Goal: Transaction & Acquisition: Book appointment/travel/reservation

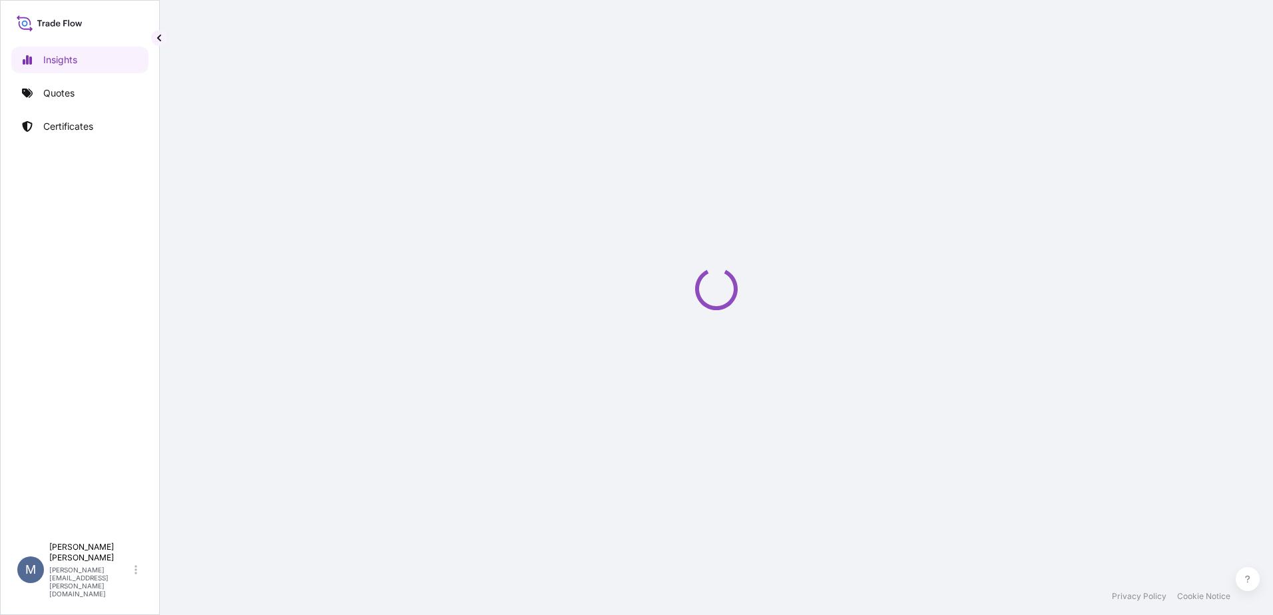
select select "2025"
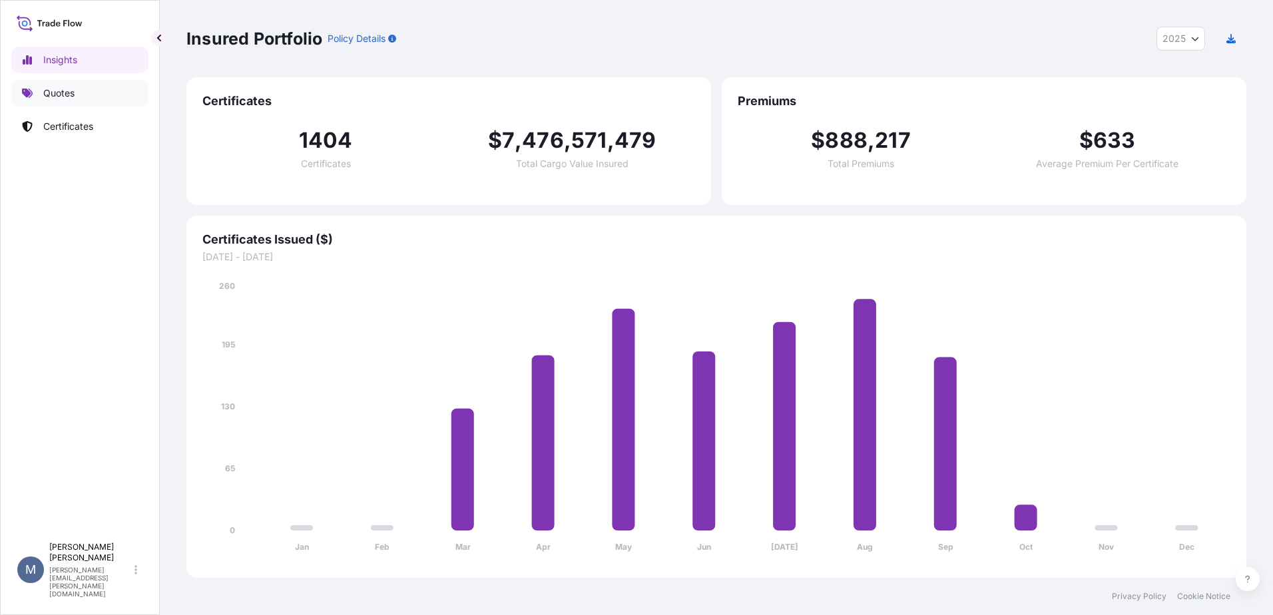
click at [73, 93] on p "Quotes" at bounding box center [58, 93] width 31 height 13
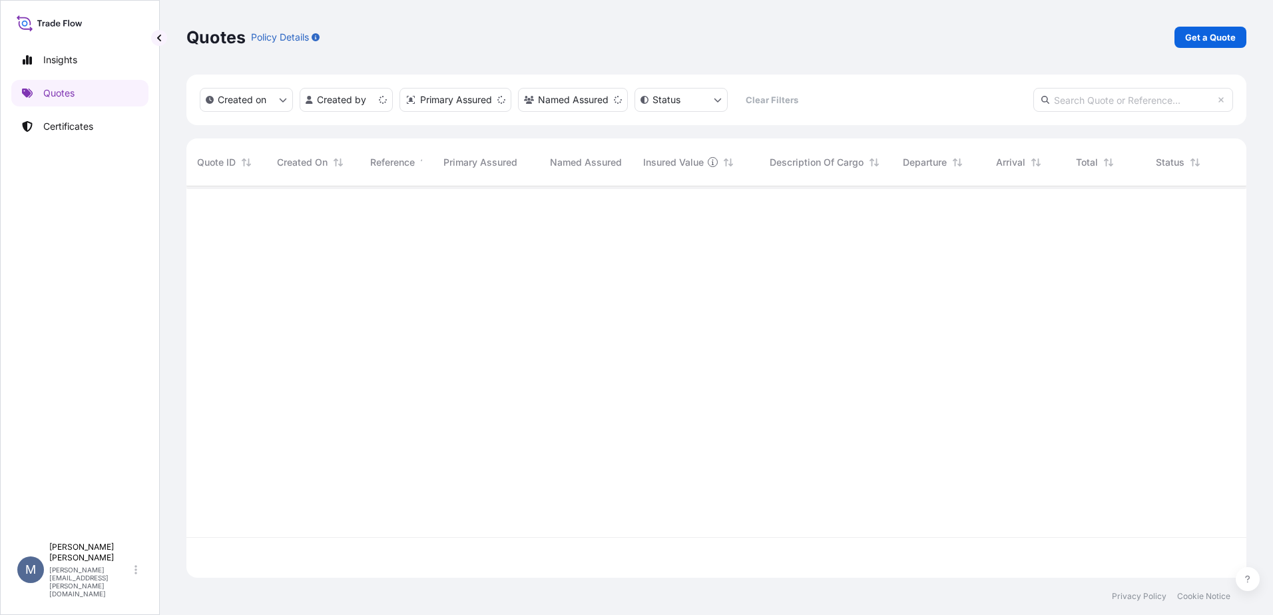
scroll to position [389, 1050]
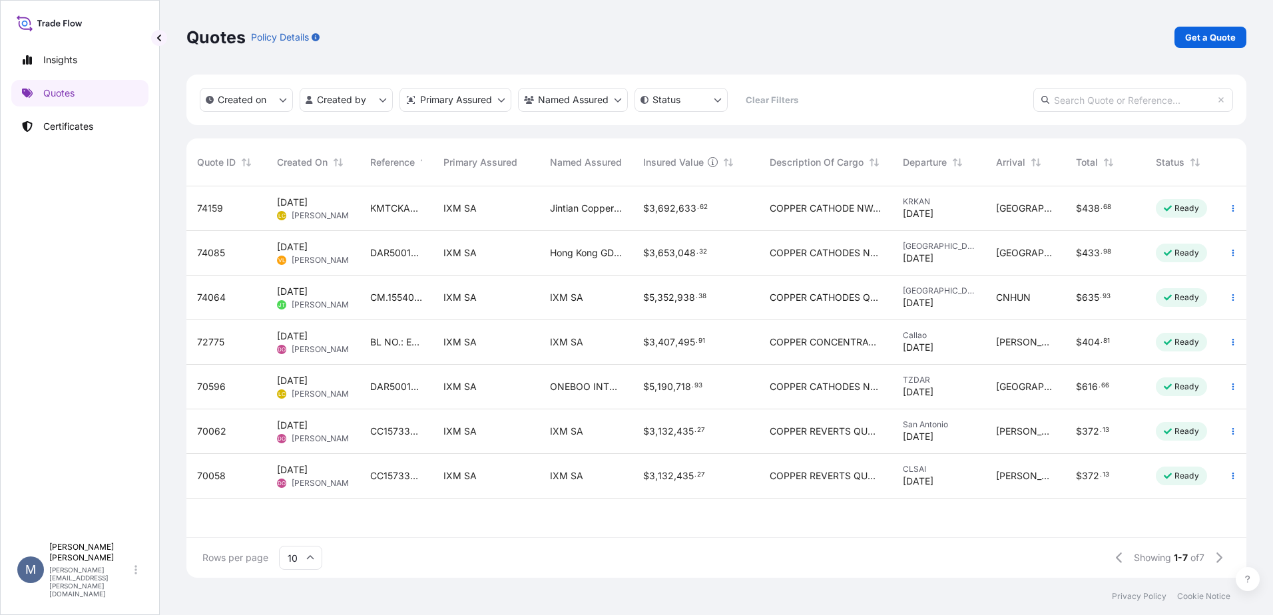
click at [1217, 39] on p "Get a Quote" at bounding box center [1210, 37] width 51 height 13
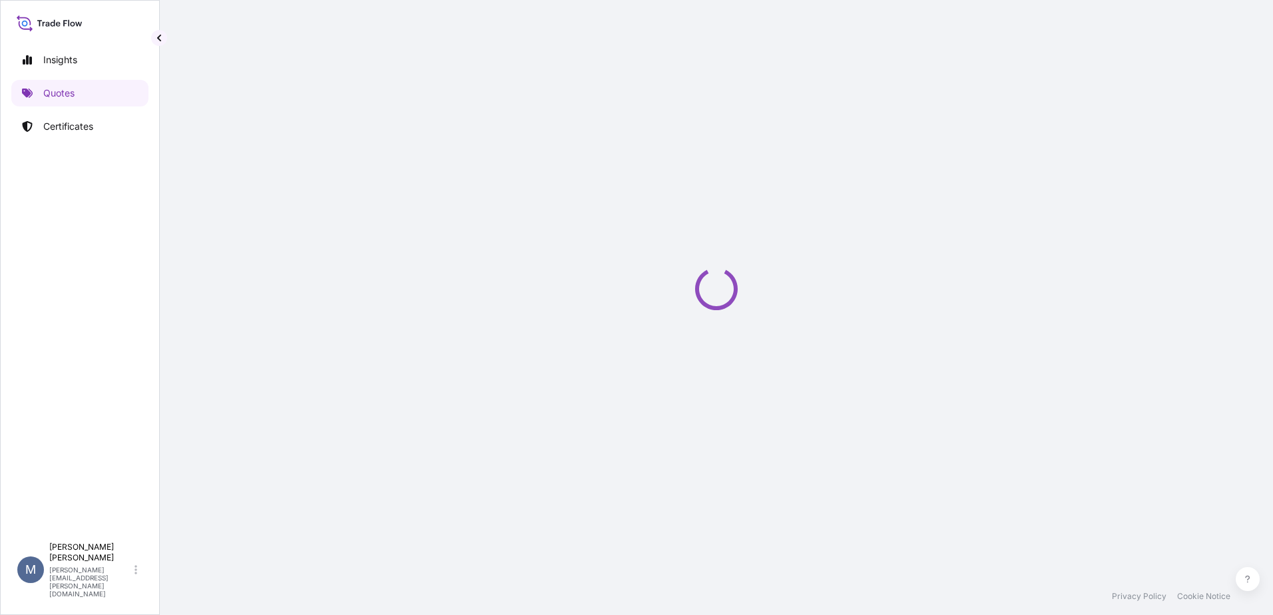
select select "Sea"
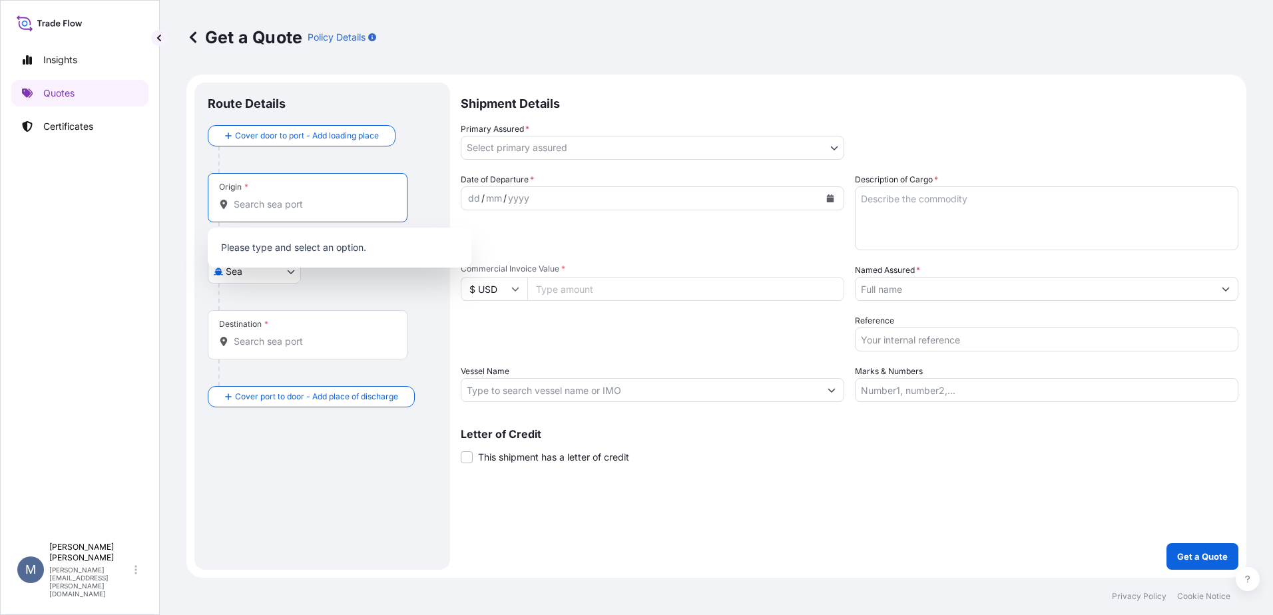
click at [319, 208] on input "Origin *" at bounding box center [312, 204] width 157 height 13
click at [312, 205] on input "Origin * Please select an origin" at bounding box center [312, 204] width 157 height 13
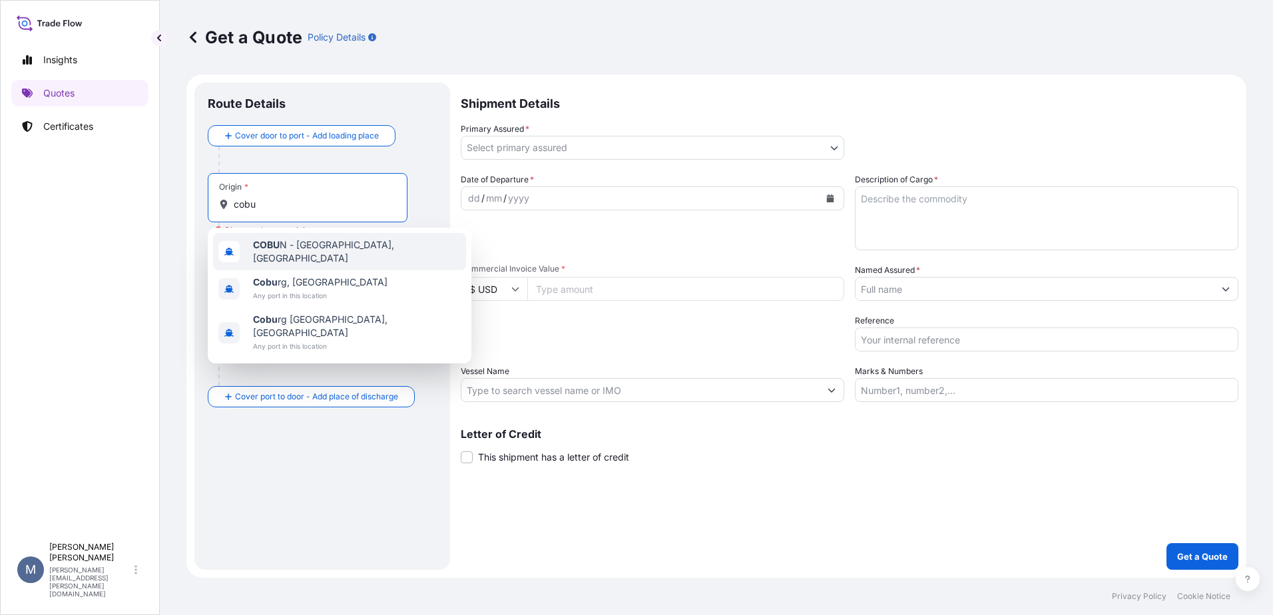
click at [308, 252] on span "COBU N - [GEOGRAPHIC_DATA], [GEOGRAPHIC_DATA]" at bounding box center [357, 251] width 208 height 27
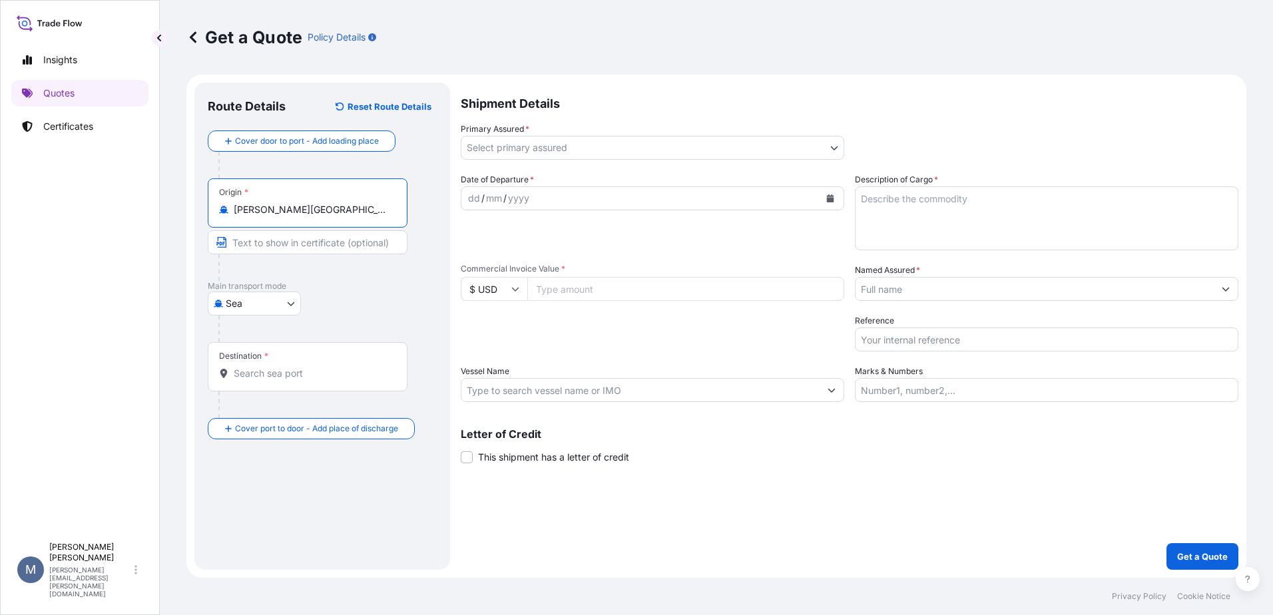
type input "[PERSON_NAME][GEOGRAPHIC_DATA], [GEOGRAPHIC_DATA]"
click at [282, 359] on div "Destination *" at bounding box center [308, 366] width 200 height 49
click at [282, 367] on input "Destination *" at bounding box center [312, 373] width 157 height 13
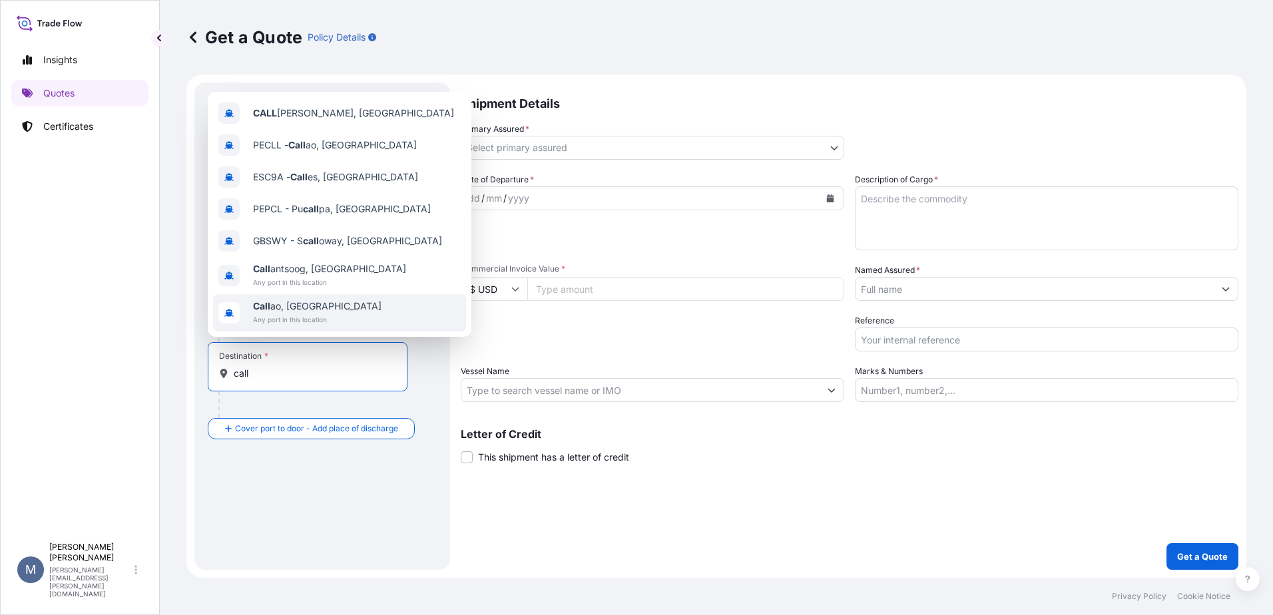
click at [332, 320] on div "Call ao, [GEOGRAPHIC_DATA] Any port in this location" at bounding box center [339, 312] width 253 height 37
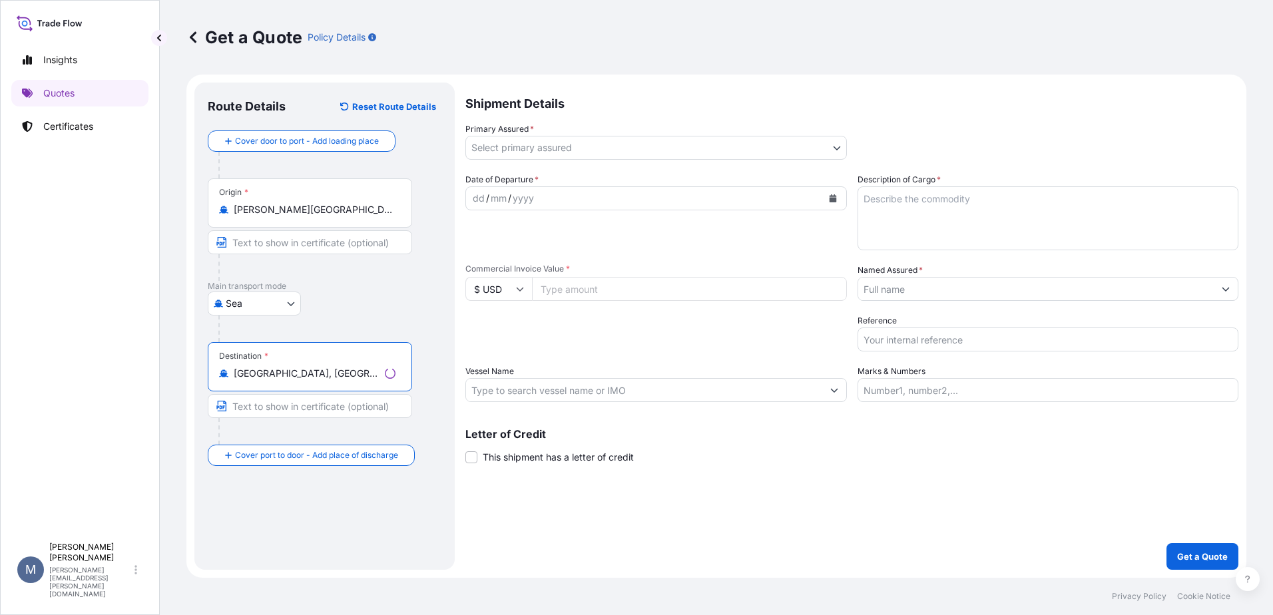
type input "[GEOGRAPHIC_DATA], [GEOGRAPHIC_DATA]"
click at [550, 142] on body "7 options available. Insights Quotes Certificates M [PERSON_NAME] [PERSON_NAME]…" at bounding box center [636, 307] width 1273 height 615
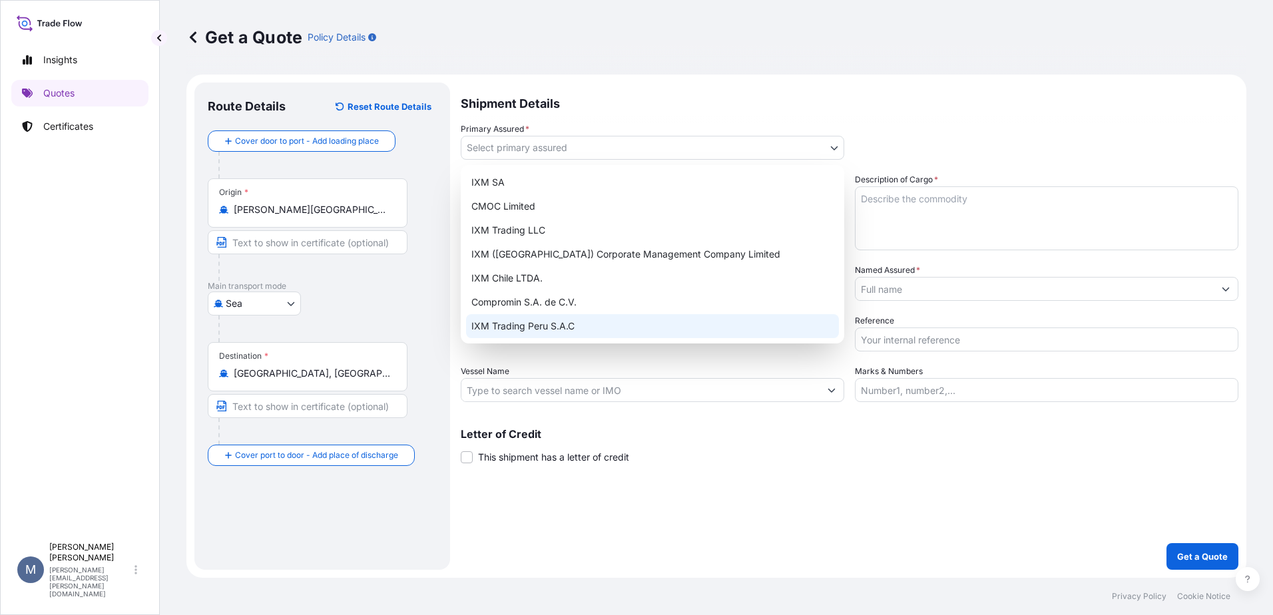
click at [541, 326] on div "IXM Trading Peru S.A.C" at bounding box center [652, 326] width 373 height 24
select select "31855"
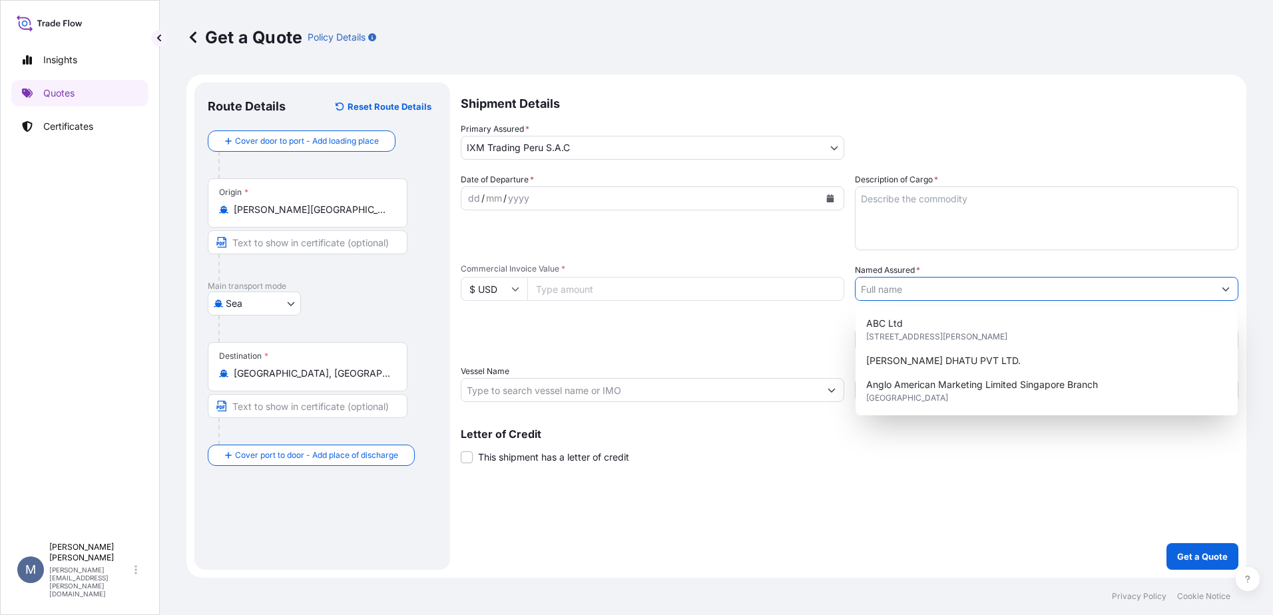
click at [873, 294] on input "Named Assured *" at bounding box center [1034, 289] width 358 height 24
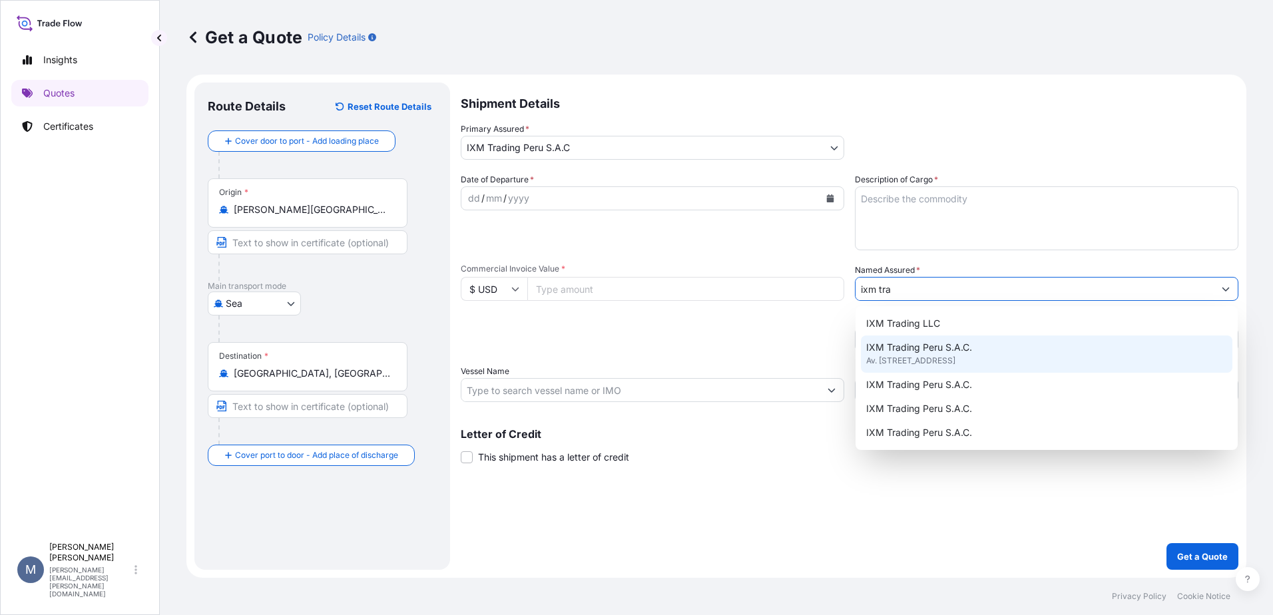
click at [925, 357] on span "Av. [STREET_ADDRESS]" at bounding box center [910, 360] width 89 height 13
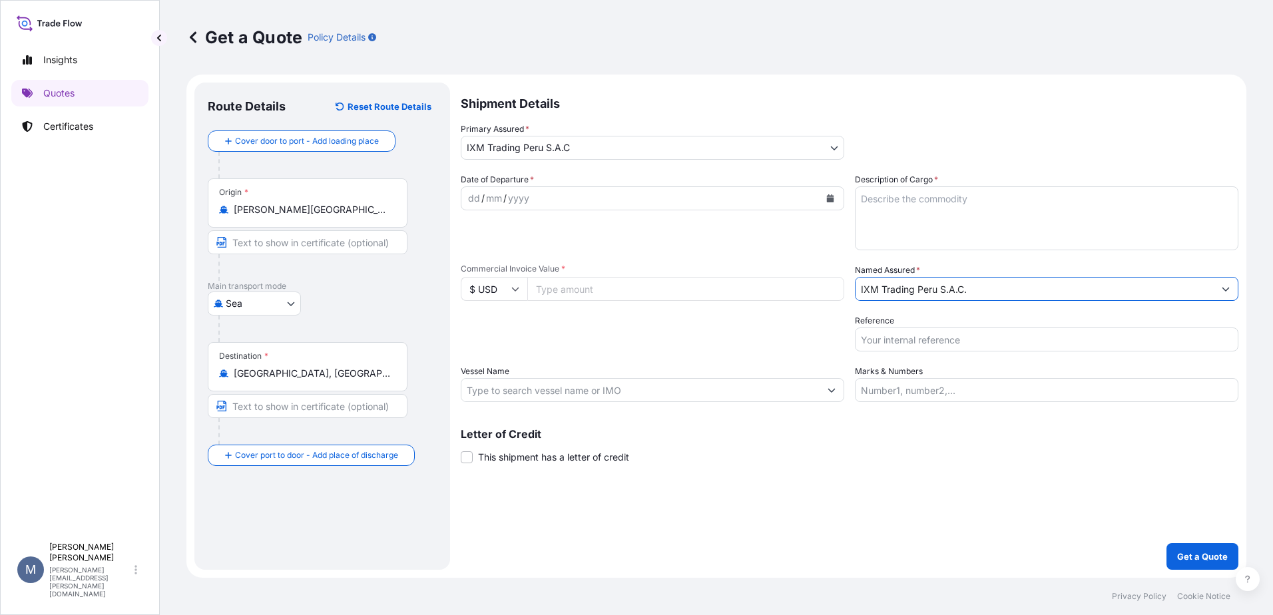
type input "IXM Trading Peru S.A.C."
click at [553, 194] on div "dd / mm / yyyy" at bounding box center [640, 198] width 358 height 24
click at [927, 217] on textarea "Description of Cargo *" at bounding box center [1046, 218] width 383 height 64
click at [937, 213] on textarea "05 Containers of gold concentrate. Booking: Premium: USD" at bounding box center [1046, 218] width 383 height 64
paste textarea "BGA0494053"
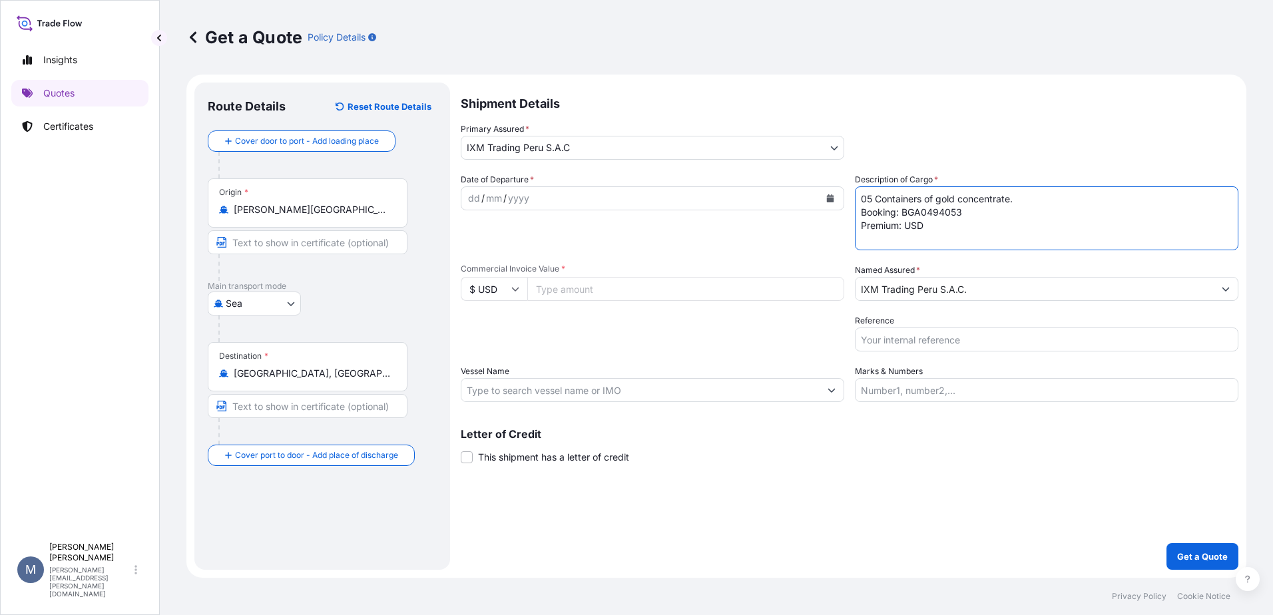
type textarea "05 Containers of gold concentrate. Booking: BGA0494053 Premium: USD"
click at [651, 286] on input "Commercial Invoice Value *" at bounding box center [685, 289] width 317 height 24
drag, startPoint x: 555, startPoint y: 290, endPoint x: 863, endPoint y: 290, distance: 308.2
click at [863, 290] on div "Date of Departure * dd / mm / yyyy Cargo Category * Metals of every type and de…" at bounding box center [850, 287] width 778 height 229
type input "2120000"
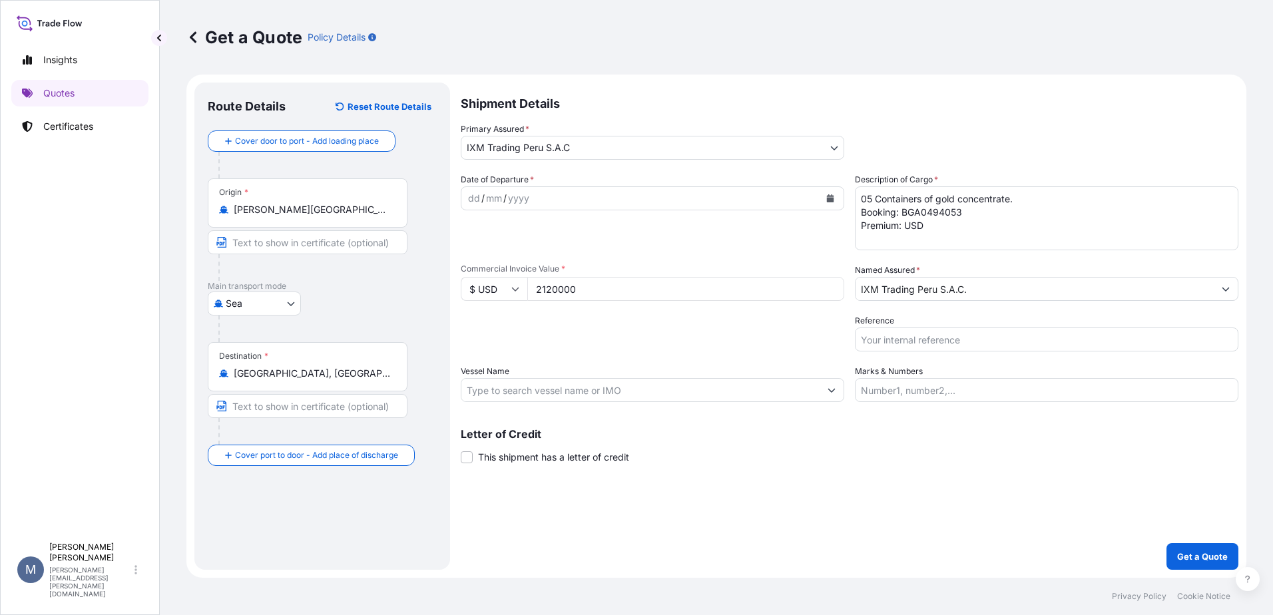
click at [970, 340] on input "Reference" at bounding box center [1046, 340] width 383 height 24
type input "AUC1225_PIC (2)"
click at [901, 393] on input "Marks & Numbers" at bounding box center [1046, 390] width 383 height 24
click at [569, 379] on input "Vessel Name" at bounding box center [640, 390] width 358 height 24
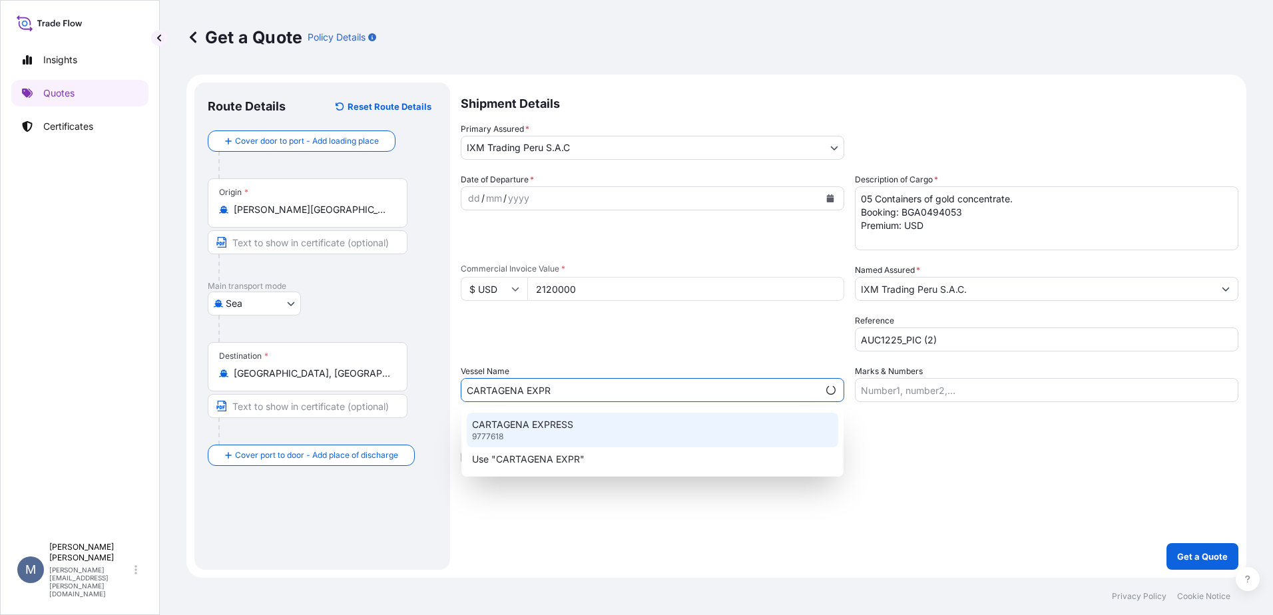
click at [577, 420] on div "CARTAGENA EXPRESS 9777618" at bounding box center [652, 430] width 371 height 35
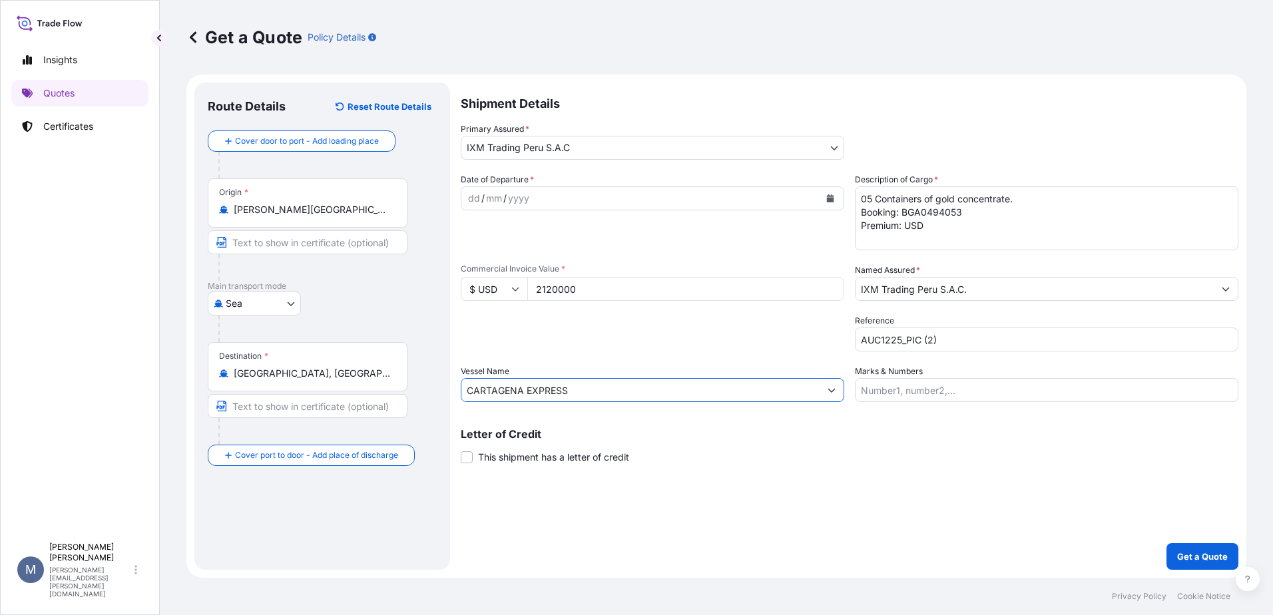
type input "CARTAGENA EXPRESS"
click at [549, 196] on div "dd / mm / yyyy" at bounding box center [640, 198] width 358 height 24
click at [549, 193] on div "dd / mm / yyyy" at bounding box center [640, 198] width 358 height 24
click at [835, 190] on button "Calendar" at bounding box center [830, 198] width 21 height 21
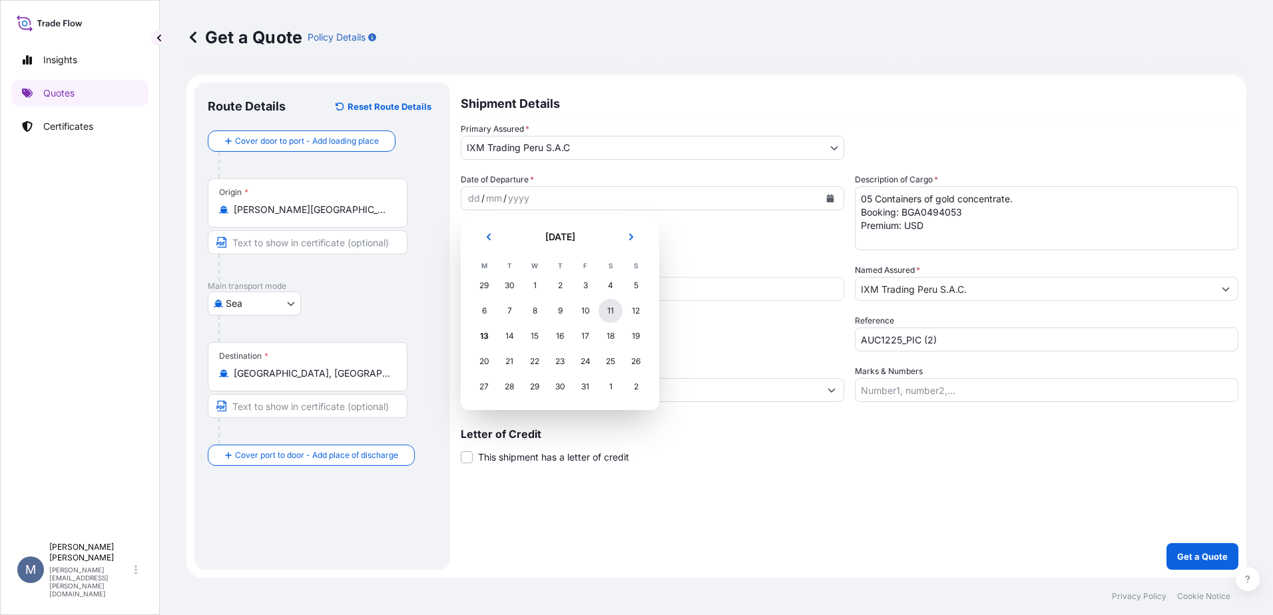
click at [607, 310] on div "11" at bounding box center [610, 311] width 24 height 24
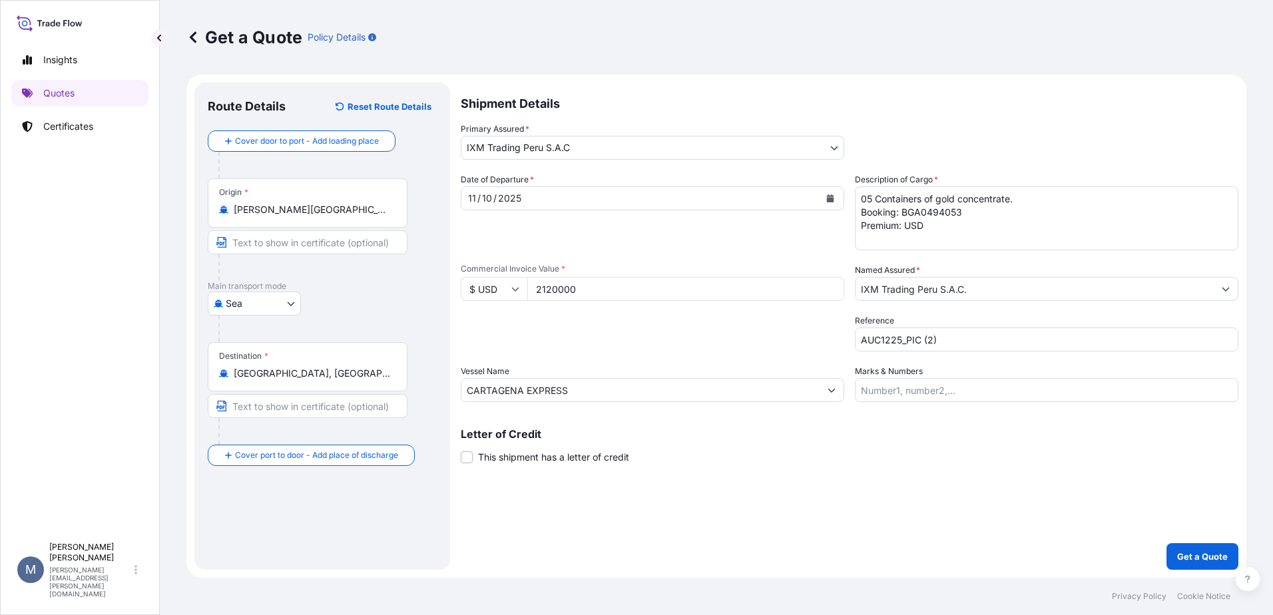
drag, startPoint x: 555, startPoint y: 288, endPoint x: 583, endPoint y: 290, distance: 28.1
click at [583, 290] on input "2120000" at bounding box center [685, 289] width 317 height 24
click at [1183, 554] on p "Get a Quote" at bounding box center [1202, 556] width 51 height 13
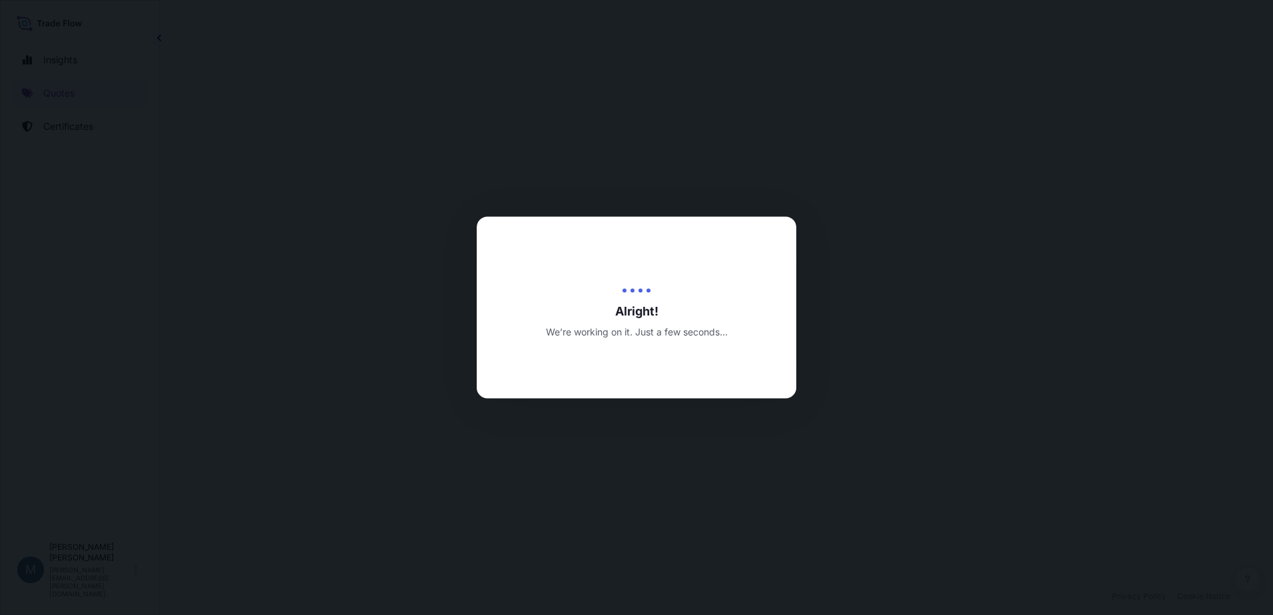
select select "Sea"
select select "31855"
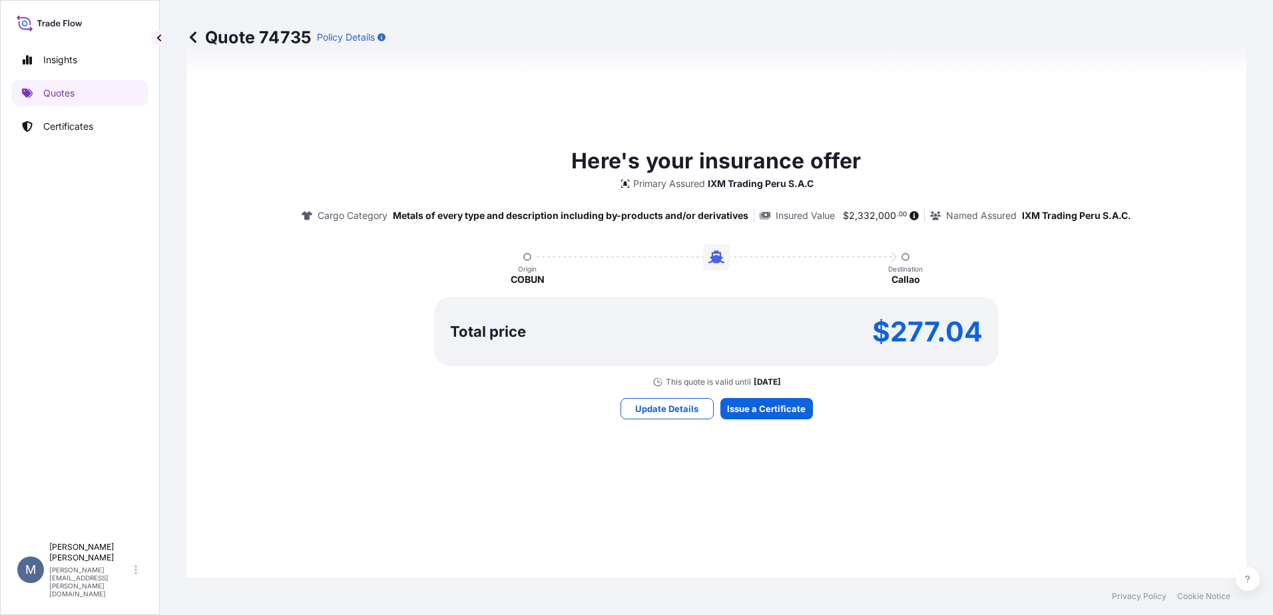
scroll to position [656, 0]
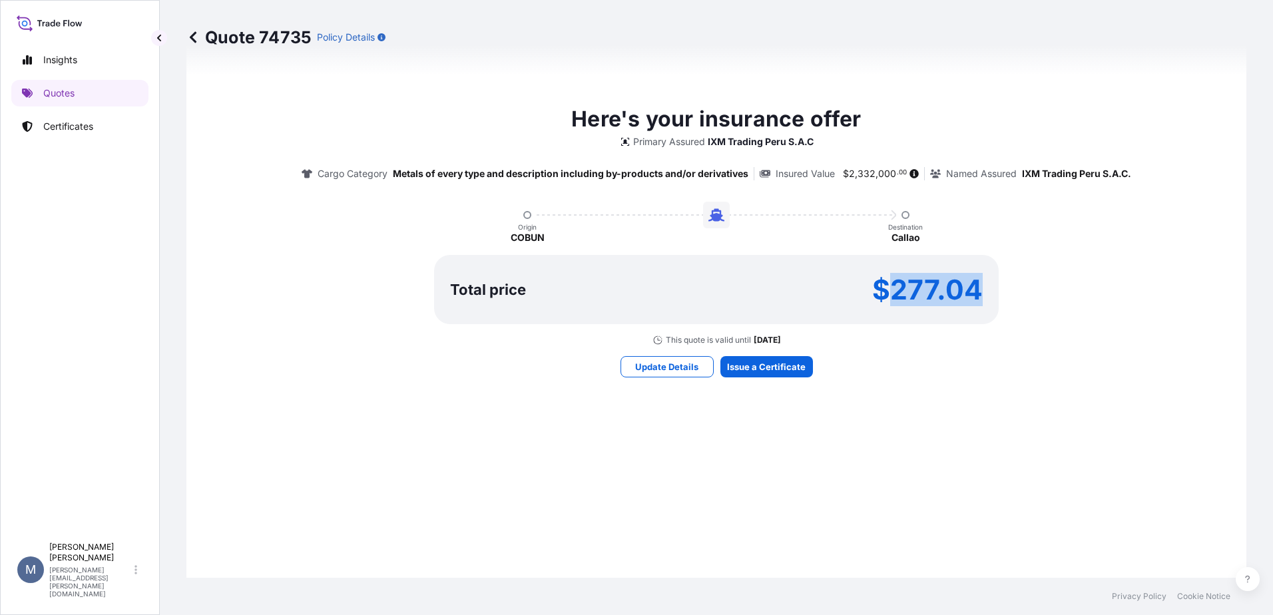
drag, startPoint x: 976, startPoint y: 276, endPoint x: 888, endPoint y: 280, distance: 87.9
click at [888, 280] on p "$277.04" at bounding box center [927, 289] width 111 height 21
copy p "277.04"
click at [704, 371] on button "Update Details" at bounding box center [666, 366] width 93 height 21
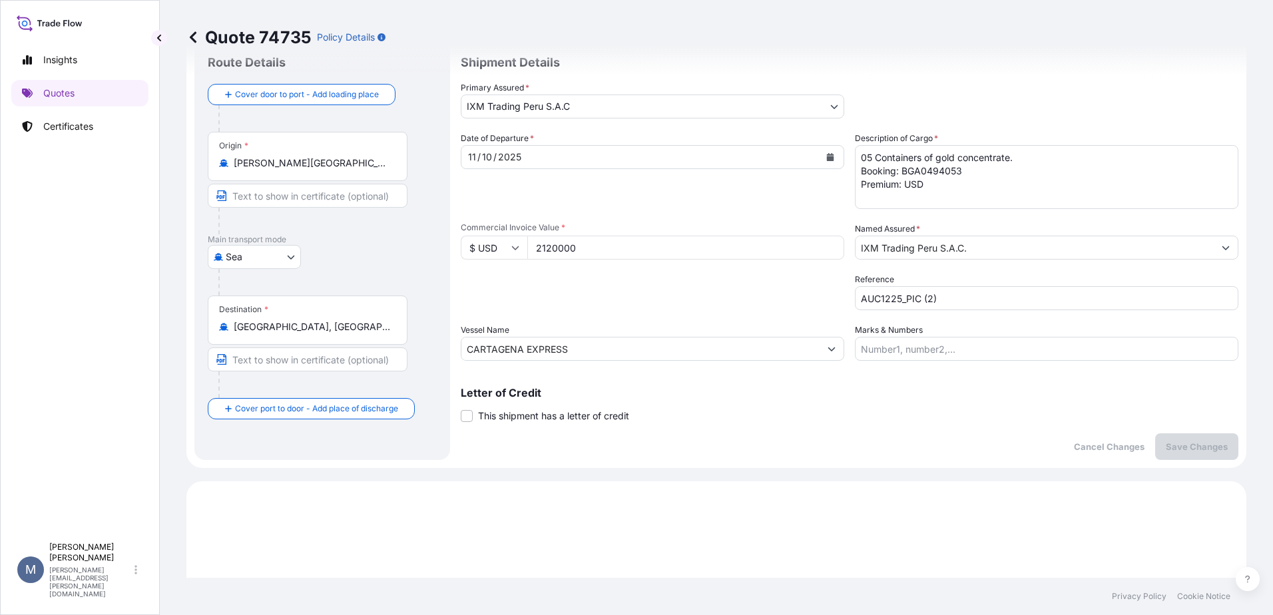
scroll to position [21, 0]
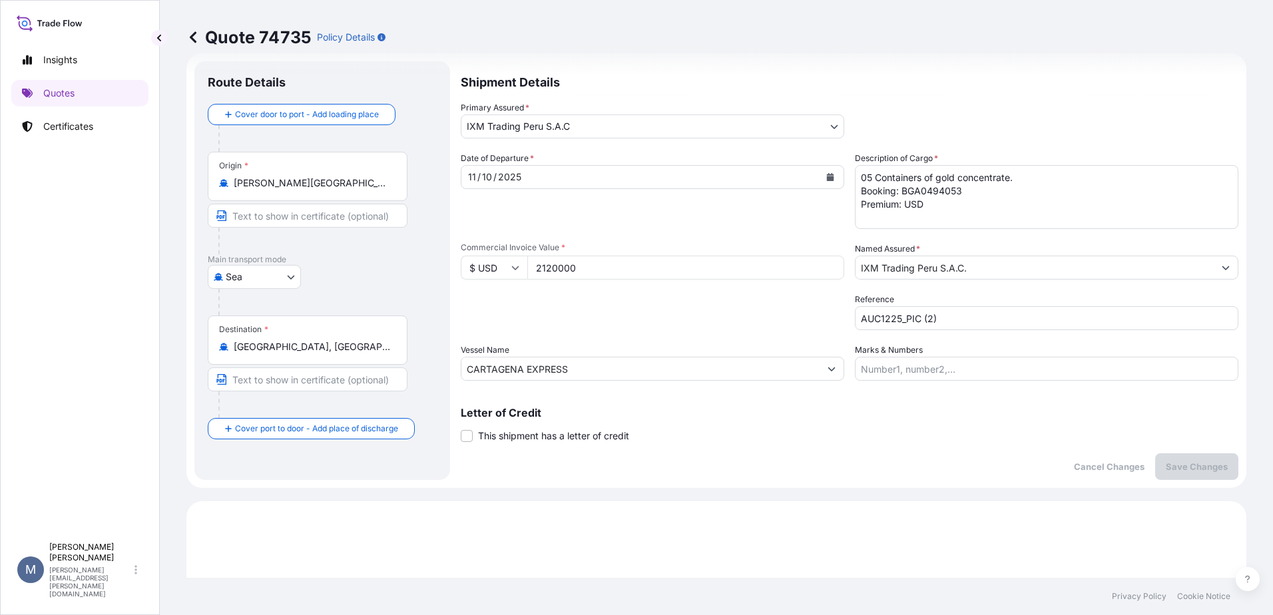
click at [943, 206] on textarea "05 Containers of gold concentrate. Booking: BGA0494053 Premium: USD" at bounding box center [1046, 197] width 383 height 64
paste textarea "277.04"
click at [922, 204] on textarea "05 Containers of gold concentrate. Booking: BGA0494053 Premium: USD" at bounding box center [1046, 197] width 383 height 64
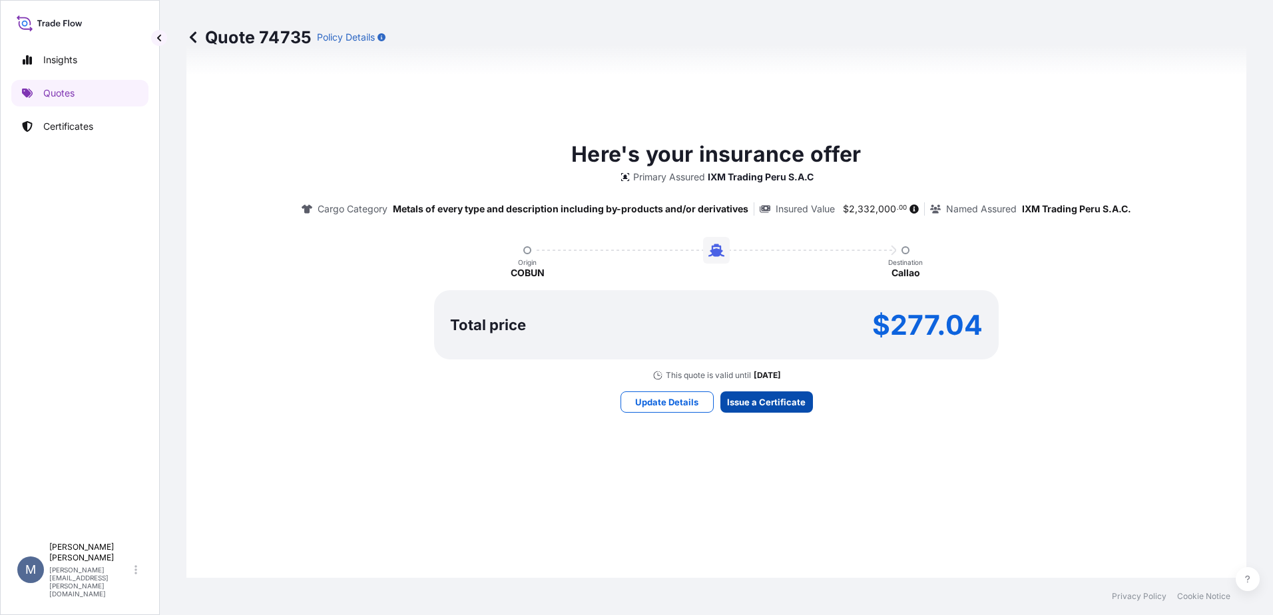
type textarea "05 Containers of gold concentrate. Booking: BGA0494053 Premium: USD 277.04"
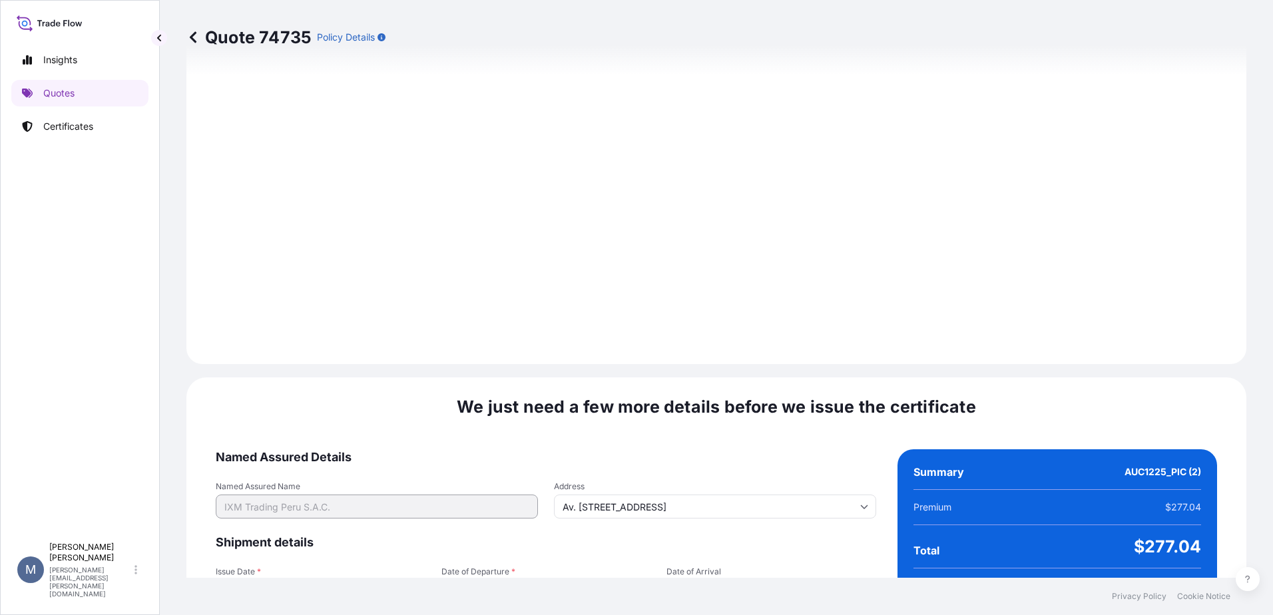
scroll to position [1389, 0]
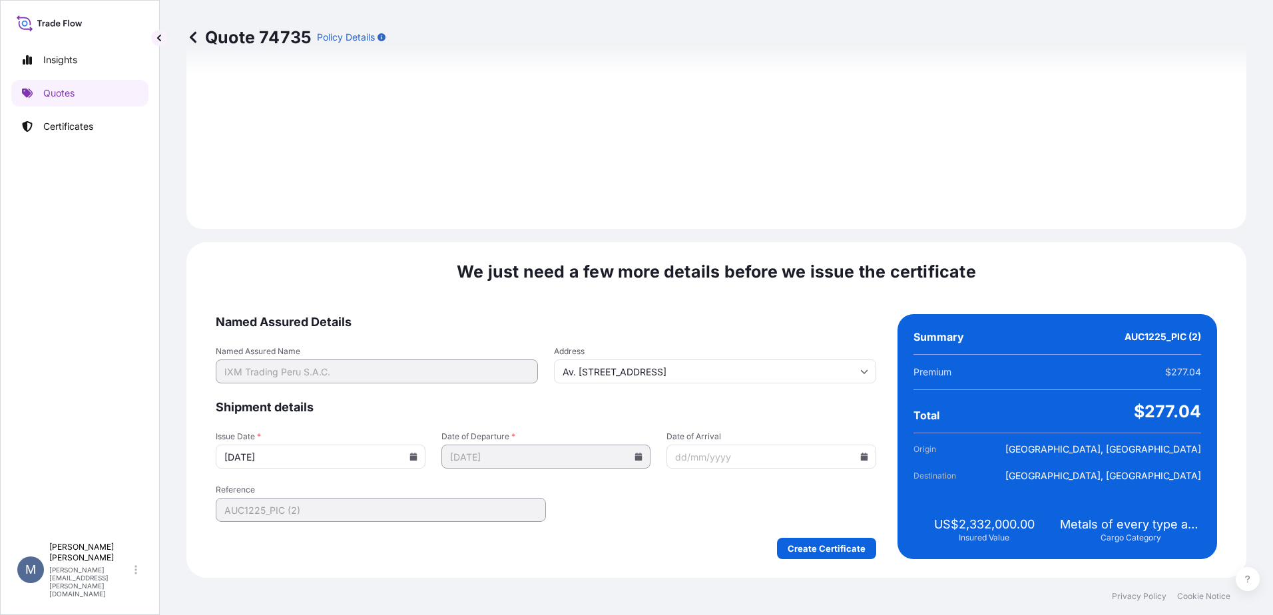
click at [861, 457] on icon at bounding box center [864, 457] width 7 height 8
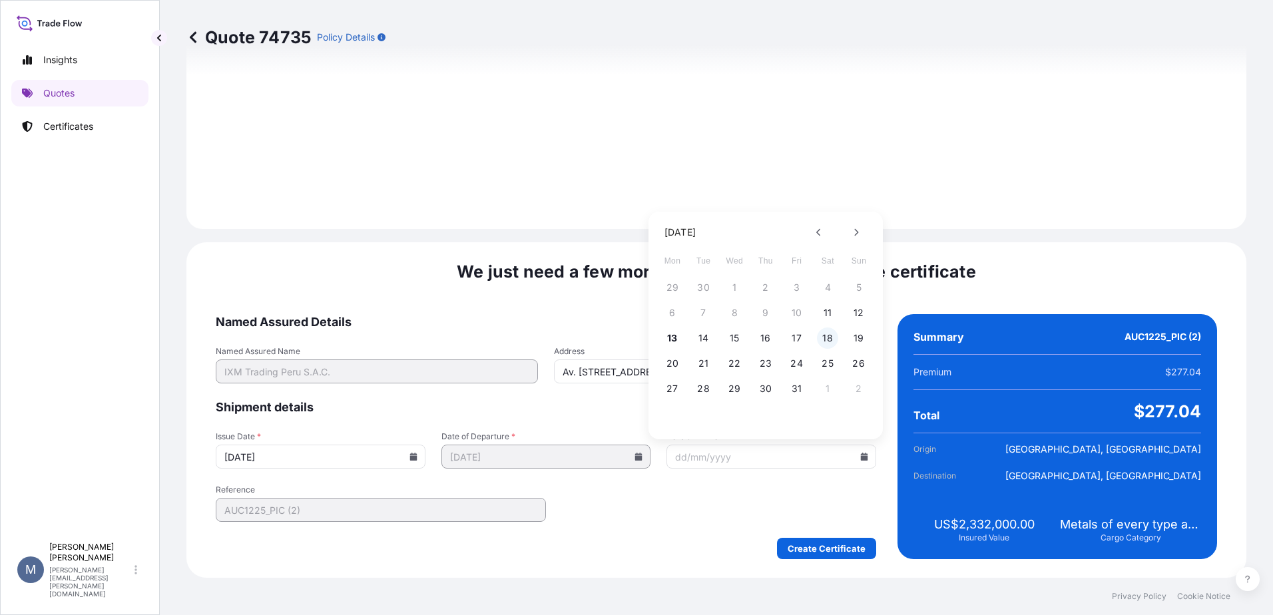
click at [829, 333] on button "18" at bounding box center [827, 338] width 21 height 21
type input "[DATE]"
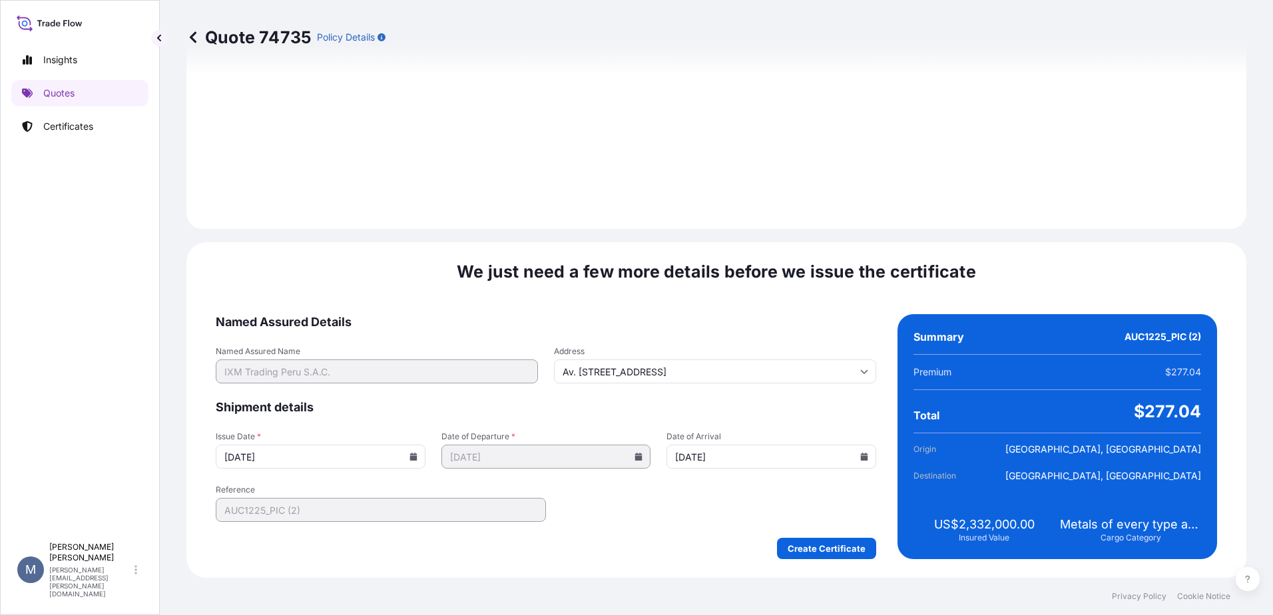
click at [636, 457] on icon at bounding box center [638, 457] width 7 height 8
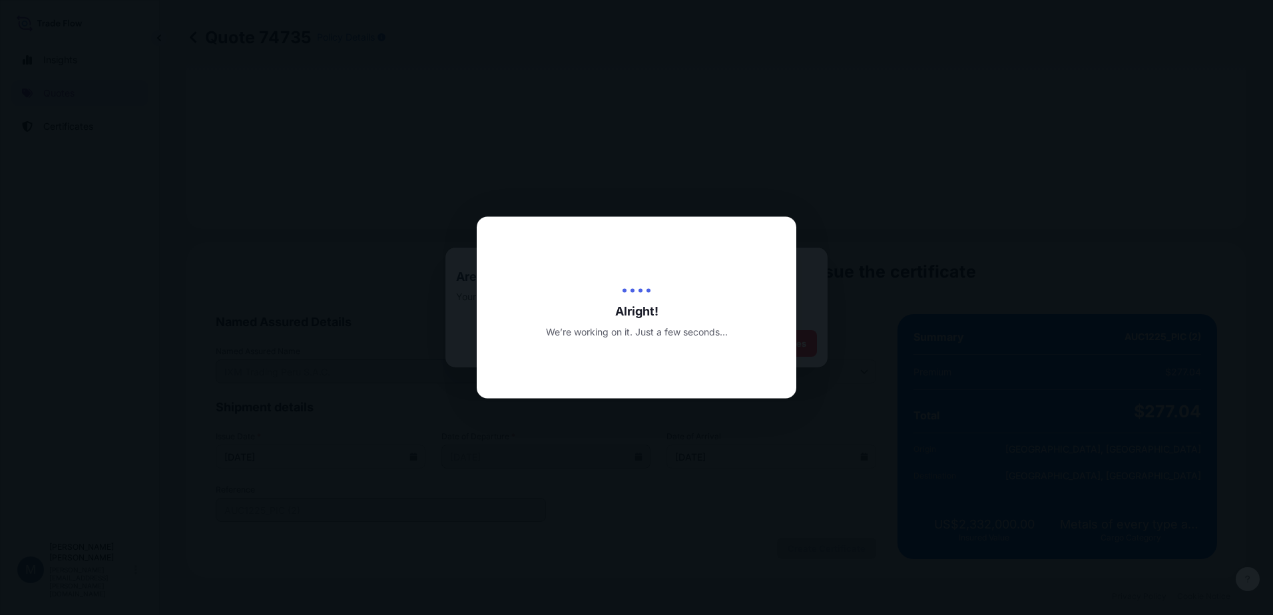
click at [809, 537] on div at bounding box center [636, 307] width 1273 height 615
click at [635, 185] on div at bounding box center [636, 307] width 1273 height 615
drag, startPoint x: 578, startPoint y: 107, endPoint x: 507, endPoint y: 44, distance: 94.3
click at [578, 104] on div at bounding box center [636, 307] width 1273 height 615
click at [764, 175] on div at bounding box center [636, 307] width 1273 height 615
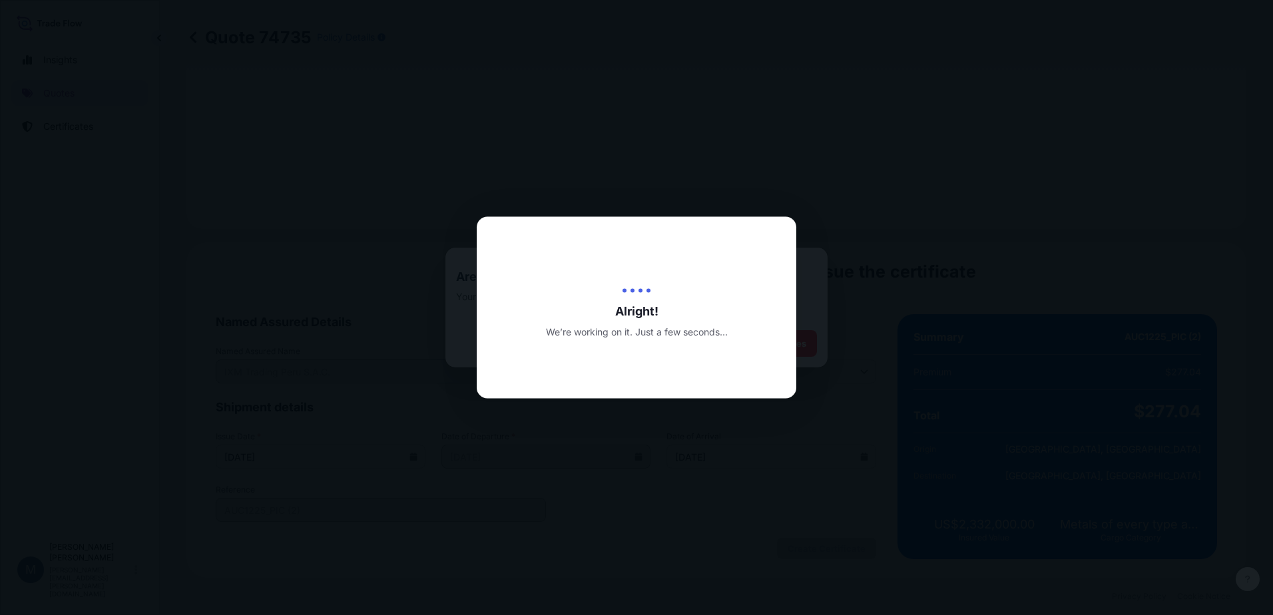
click at [764, 174] on div at bounding box center [636, 307] width 1273 height 615
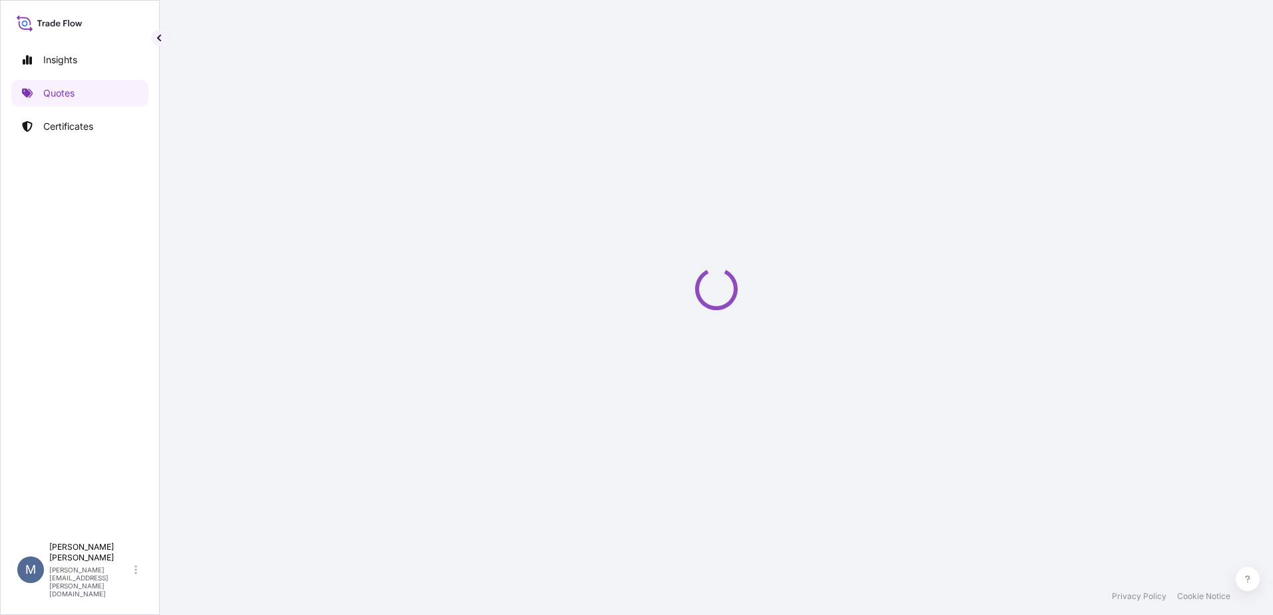
select select "Sea"
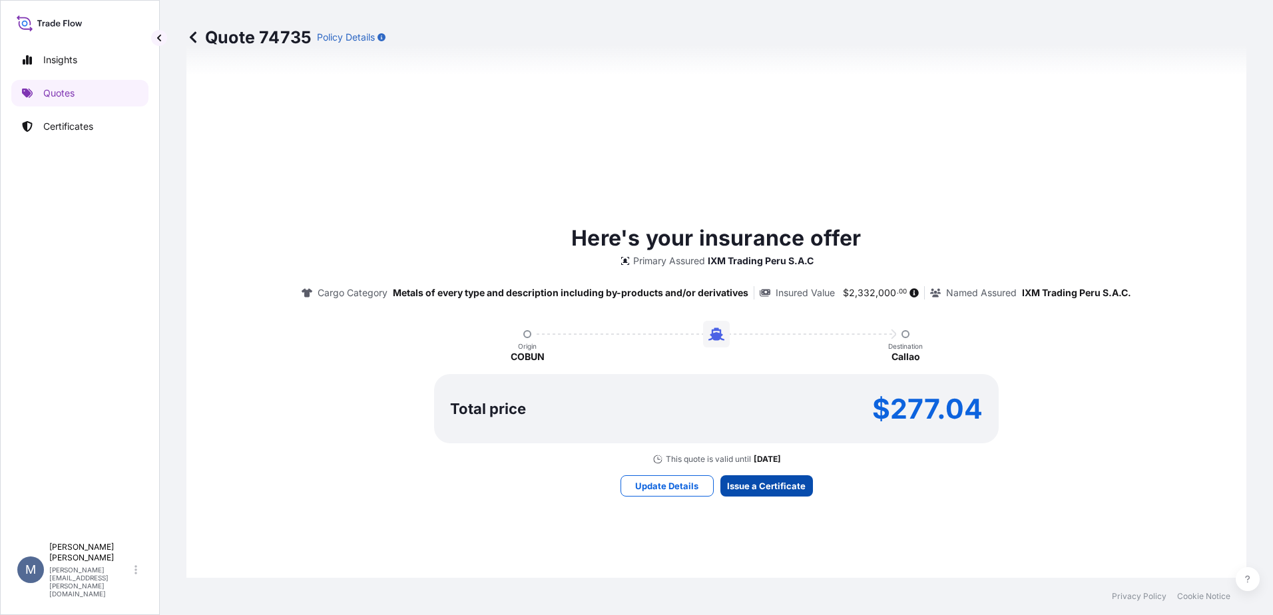
scroll to position [537, 0]
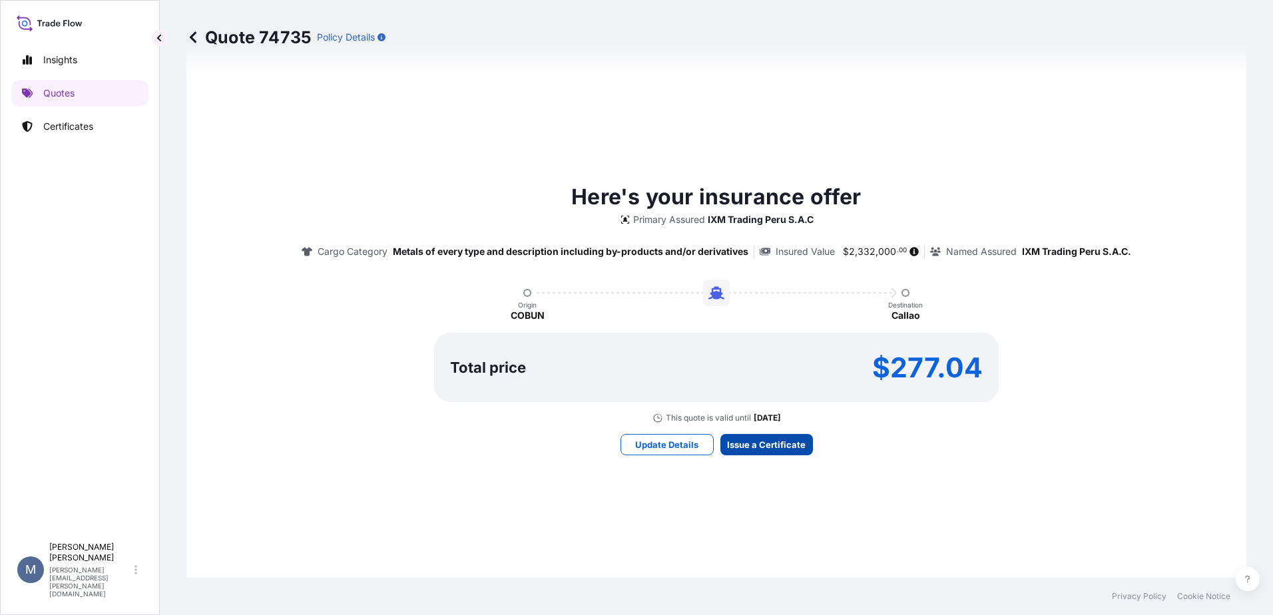
select select "31855"
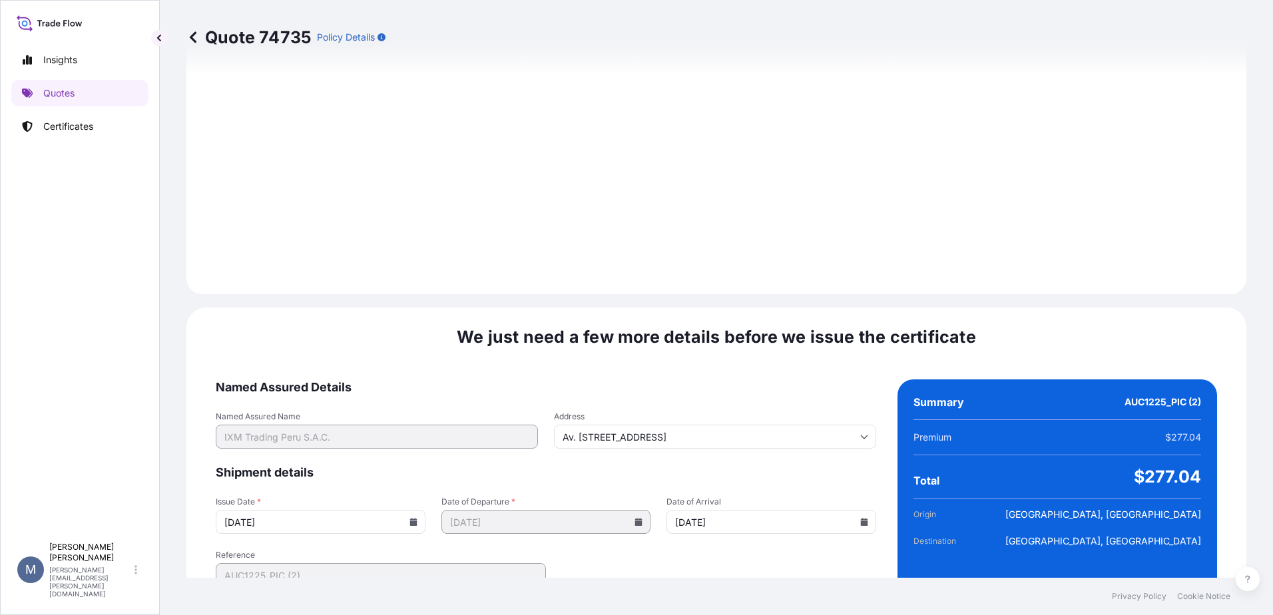
scroll to position [1389, 0]
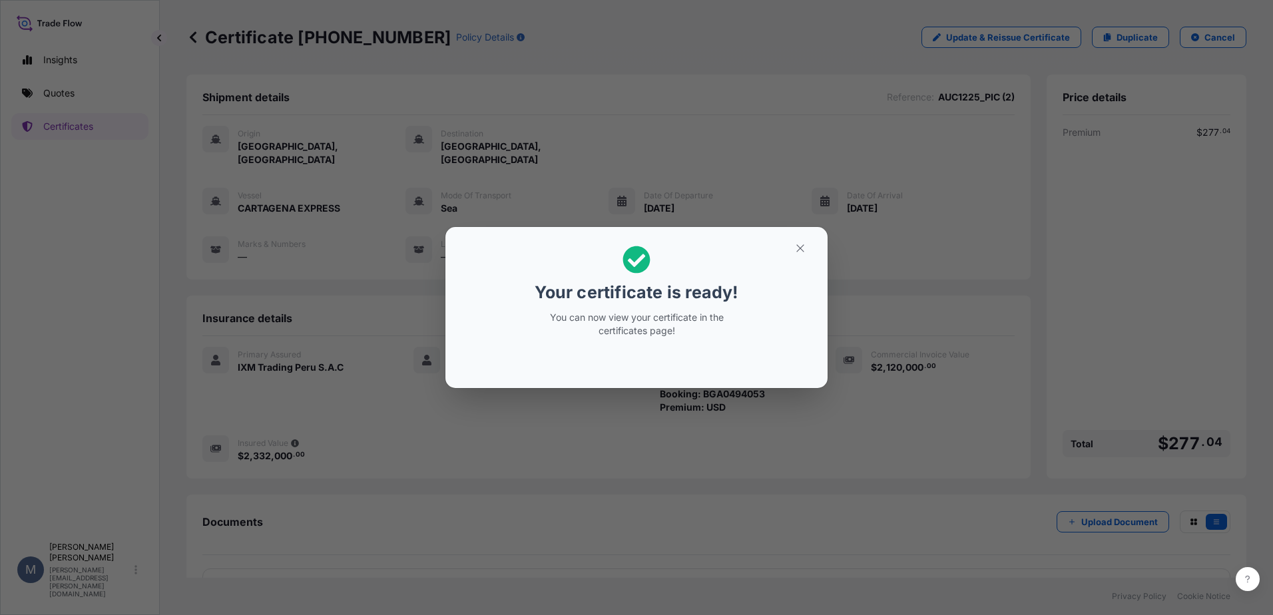
click at [800, 257] on button "button" at bounding box center [800, 248] width 33 height 21
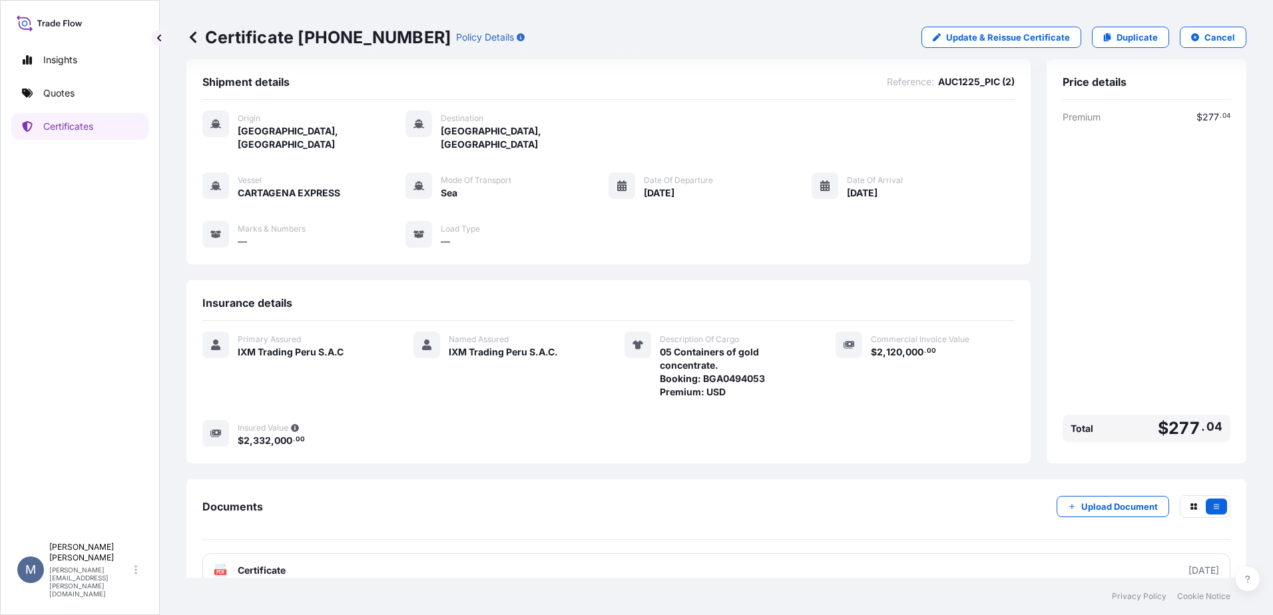
scroll to position [28, 0]
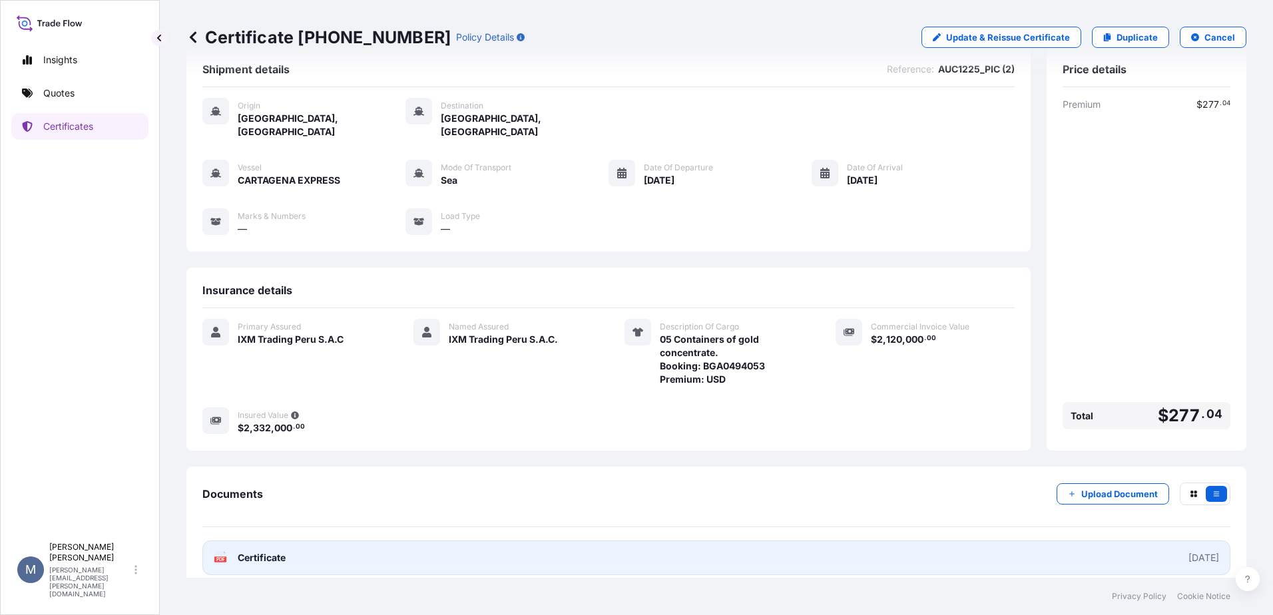
click at [1188, 551] on div "2025-10-13" at bounding box center [1203, 557] width 31 height 13
